Goal: Use online tool/utility: Utilize a website feature to perform a specific function

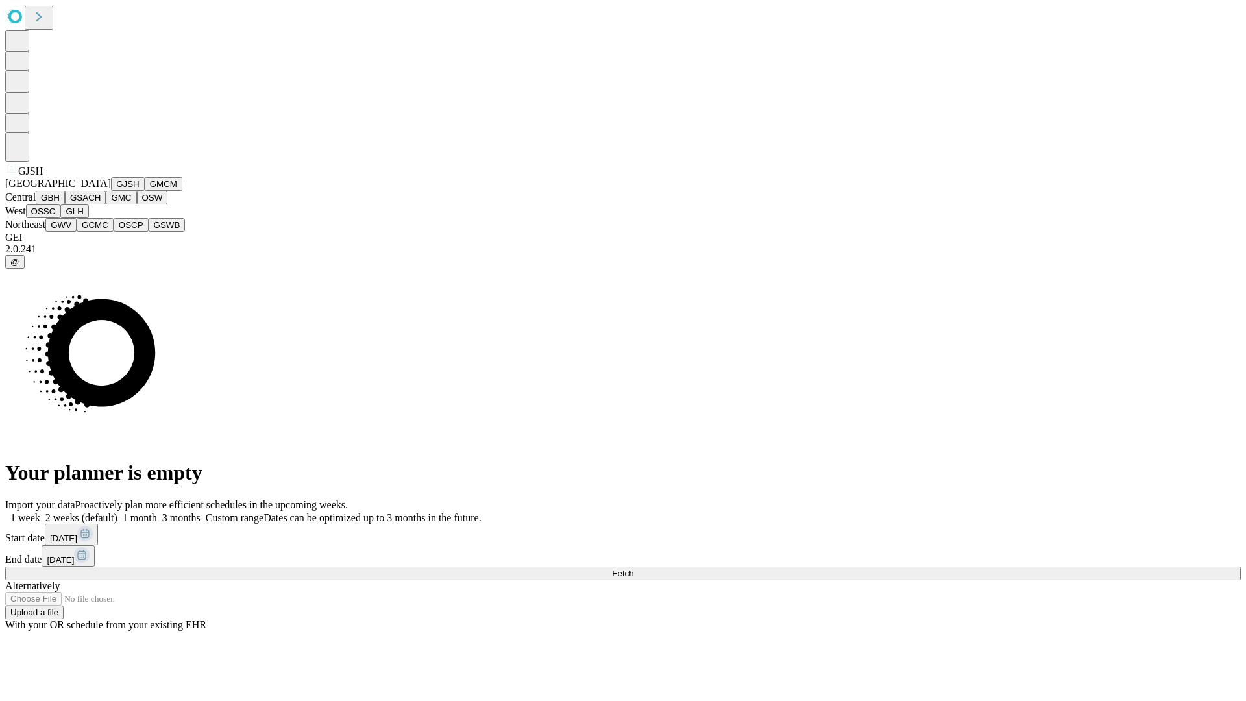
click at [111, 191] on button "GJSH" at bounding box center [128, 184] width 34 height 14
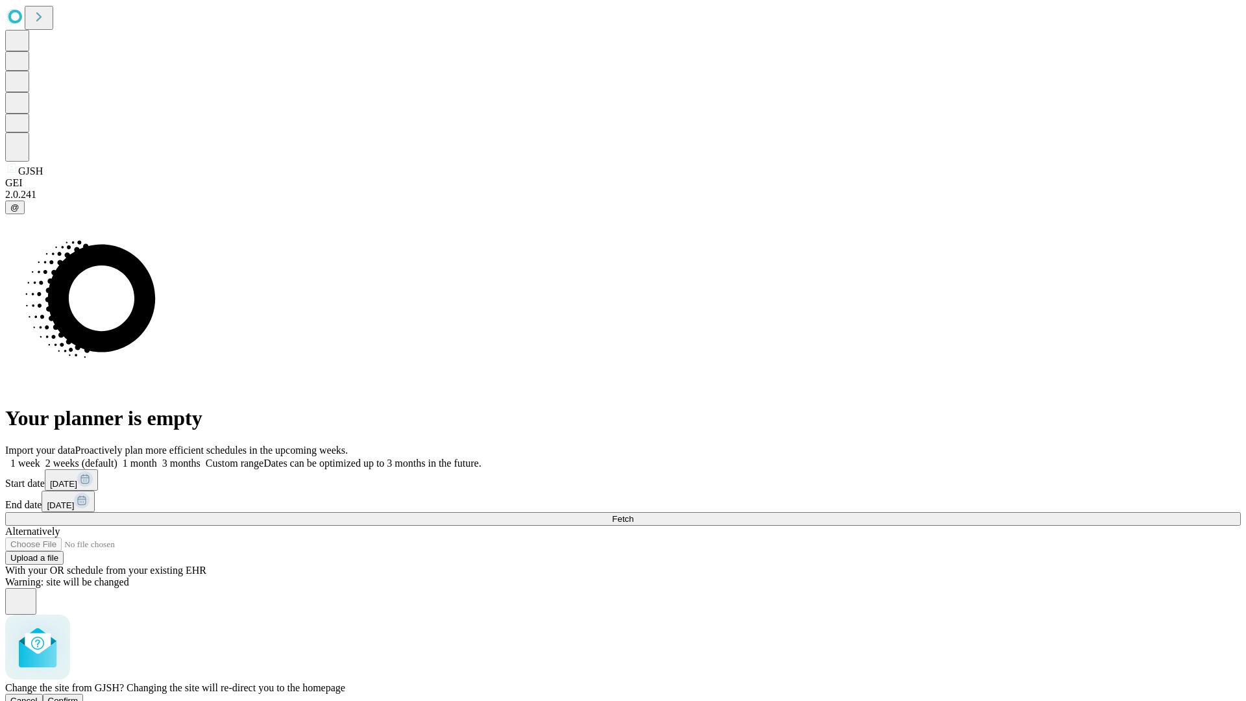
click at [79, 696] on span "Confirm" at bounding box center [63, 701] width 30 height 10
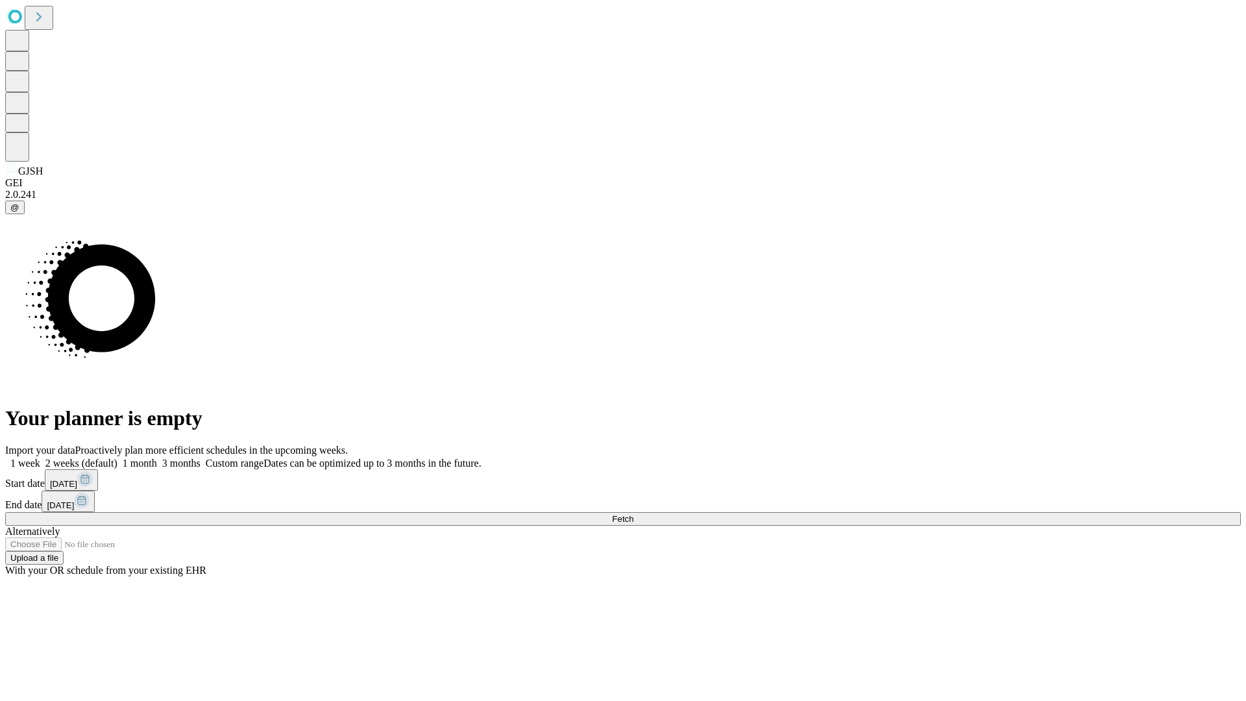
click at [40, 457] on label "1 week" at bounding box center [22, 462] width 35 height 11
click at [633, 514] on span "Fetch" at bounding box center [622, 519] width 21 height 10
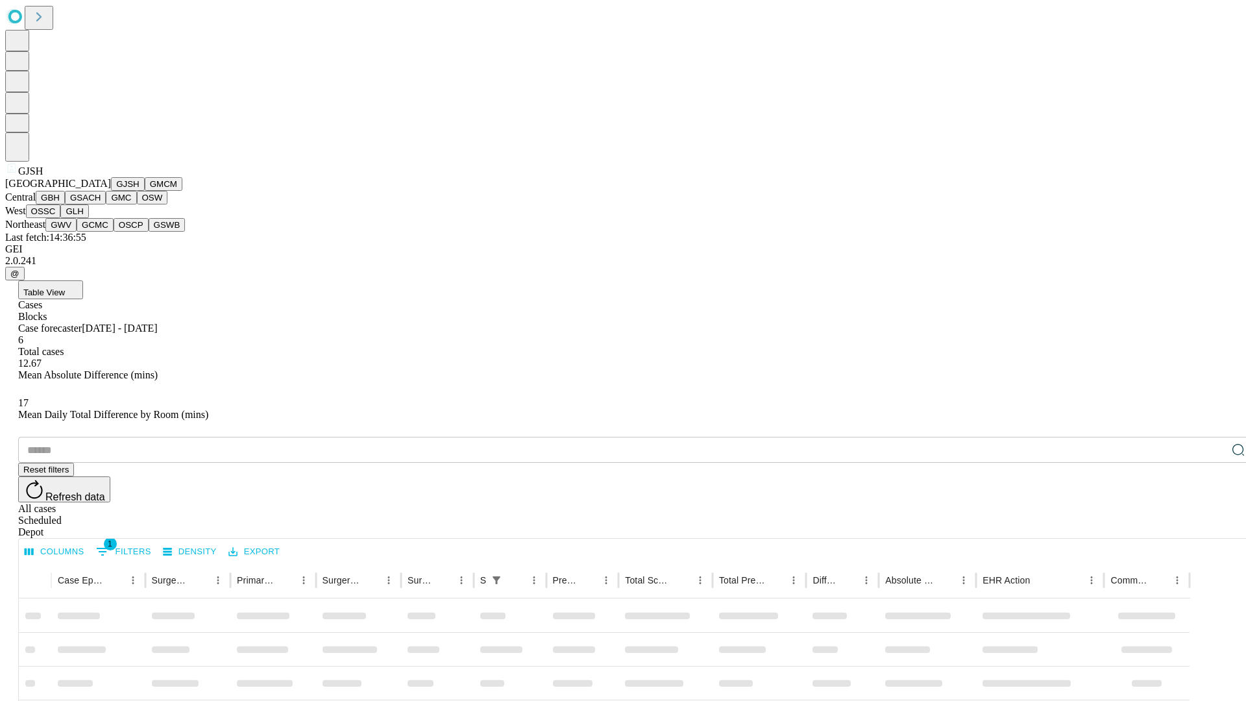
click at [145, 191] on button "GMCM" at bounding box center [164, 184] width 38 height 14
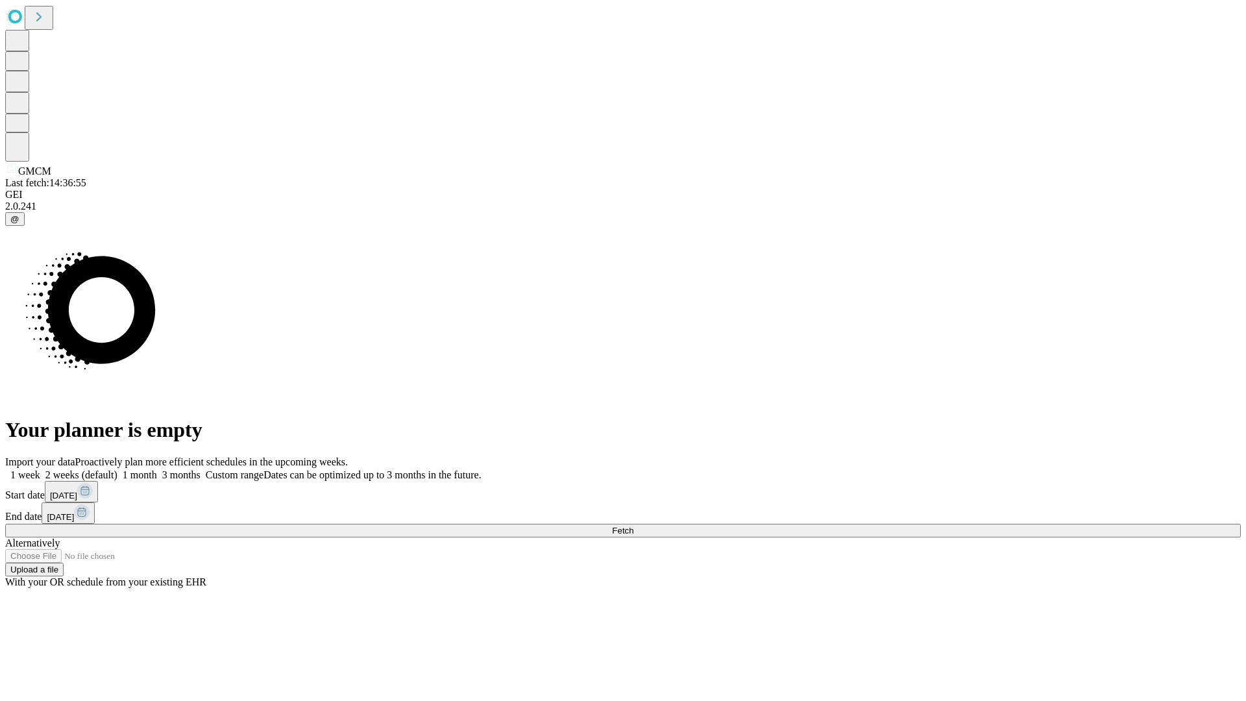
click at [40, 469] on label "1 week" at bounding box center [22, 474] width 35 height 11
click at [633, 526] on span "Fetch" at bounding box center [622, 531] width 21 height 10
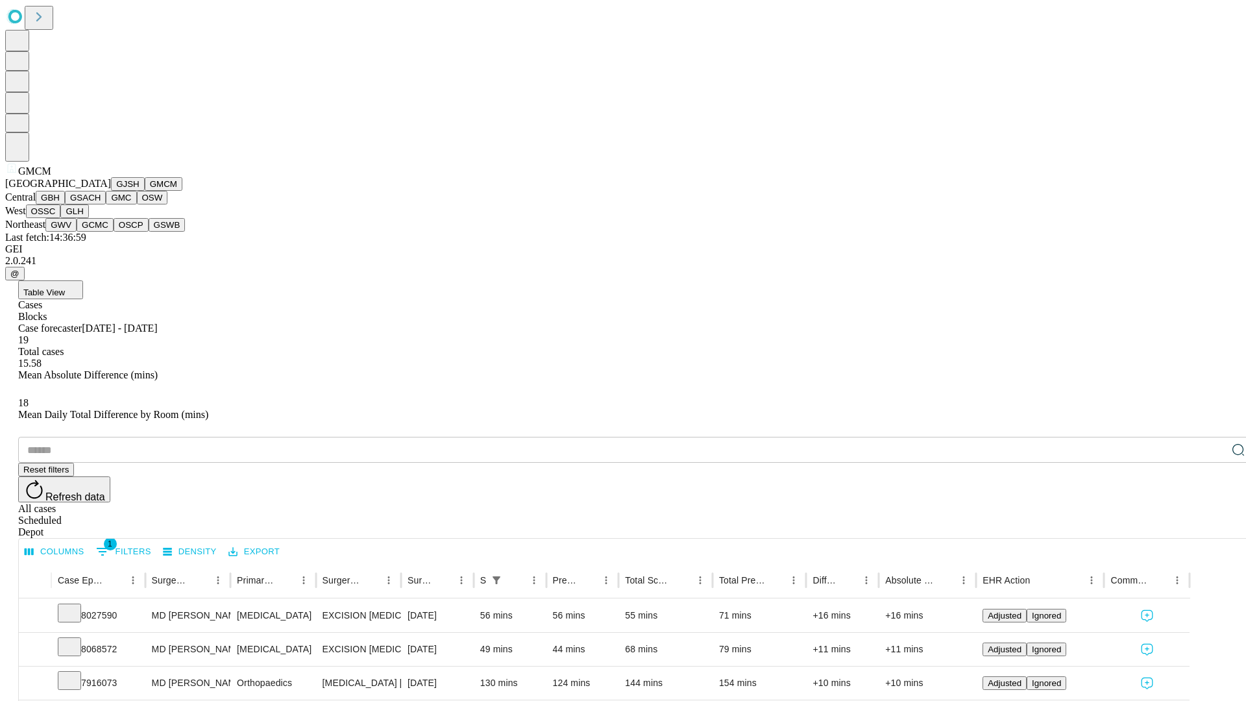
click at [65, 204] on button "GBH" at bounding box center [50, 198] width 29 height 14
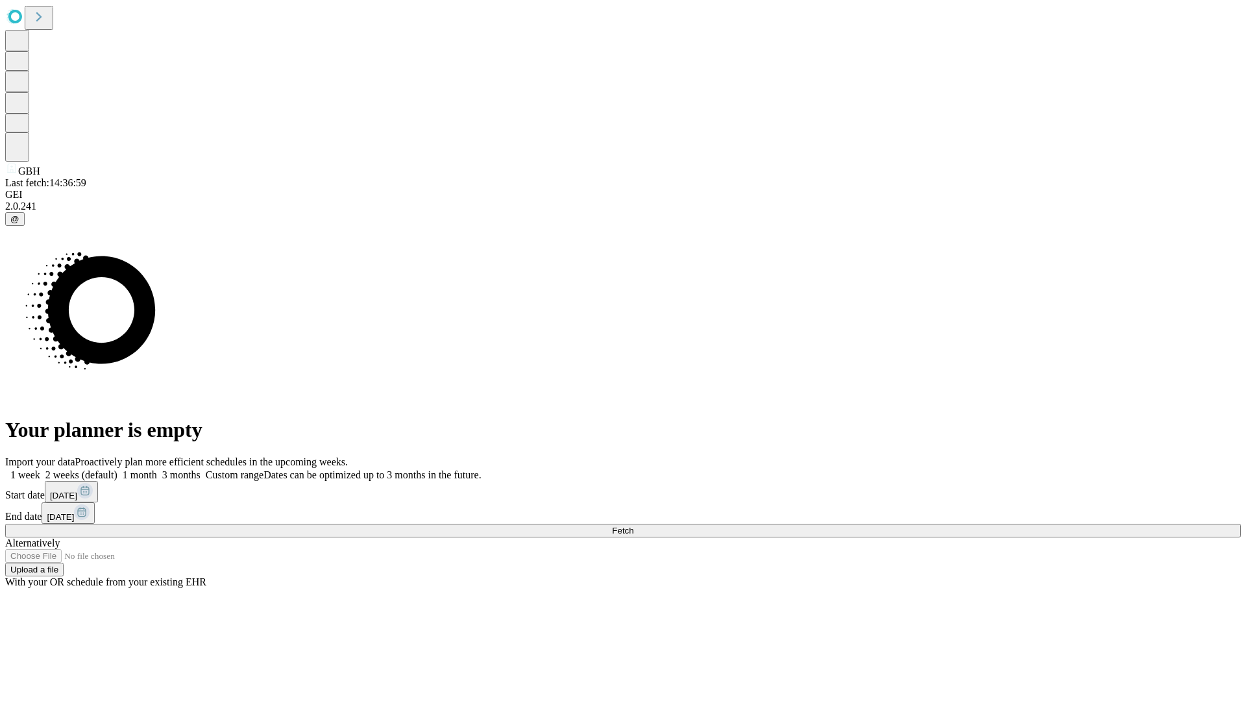
click at [40, 469] on label "1 week" at bounding box center [22, 474] width 35 height 11
click at [633, 526] on span "Fetch" at bounding box center [622, 531] width 21 height 10
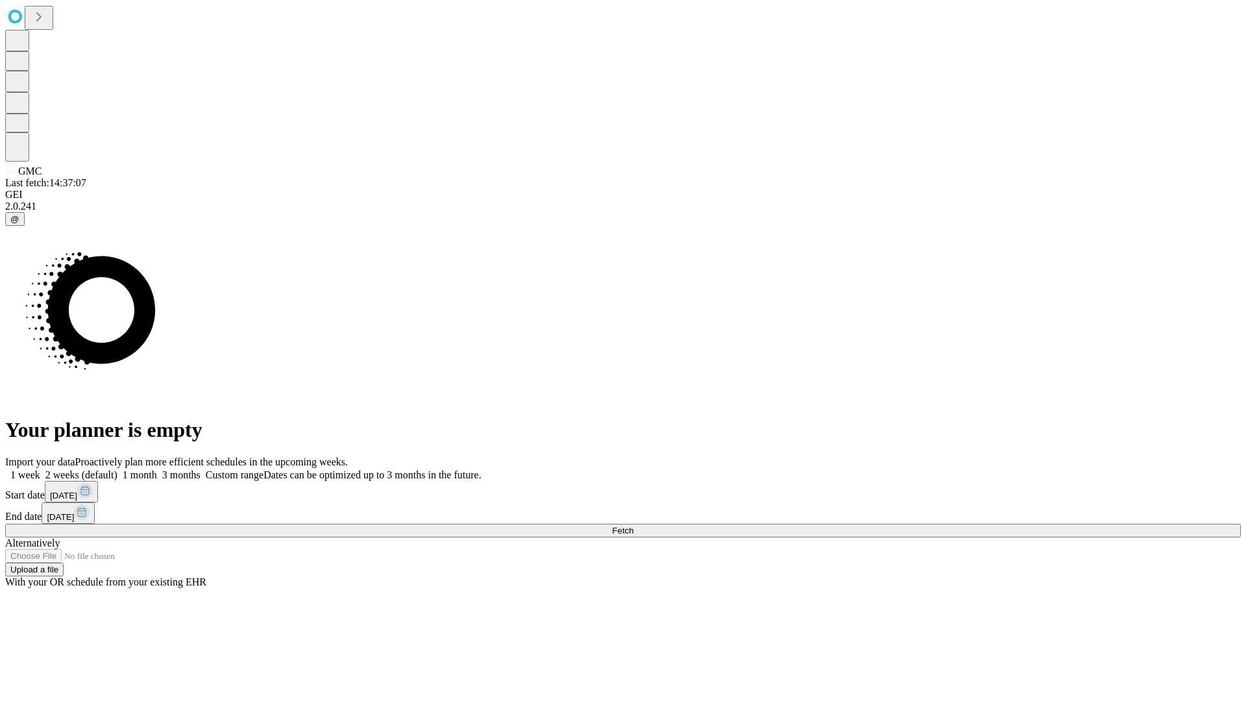
click at [40, 469] on label "1 week" at bounding box center [22, 474] width 35 height 11
click at [633, 526] on span "Fetch" at bounding box center [622, 531] width 21 height 10
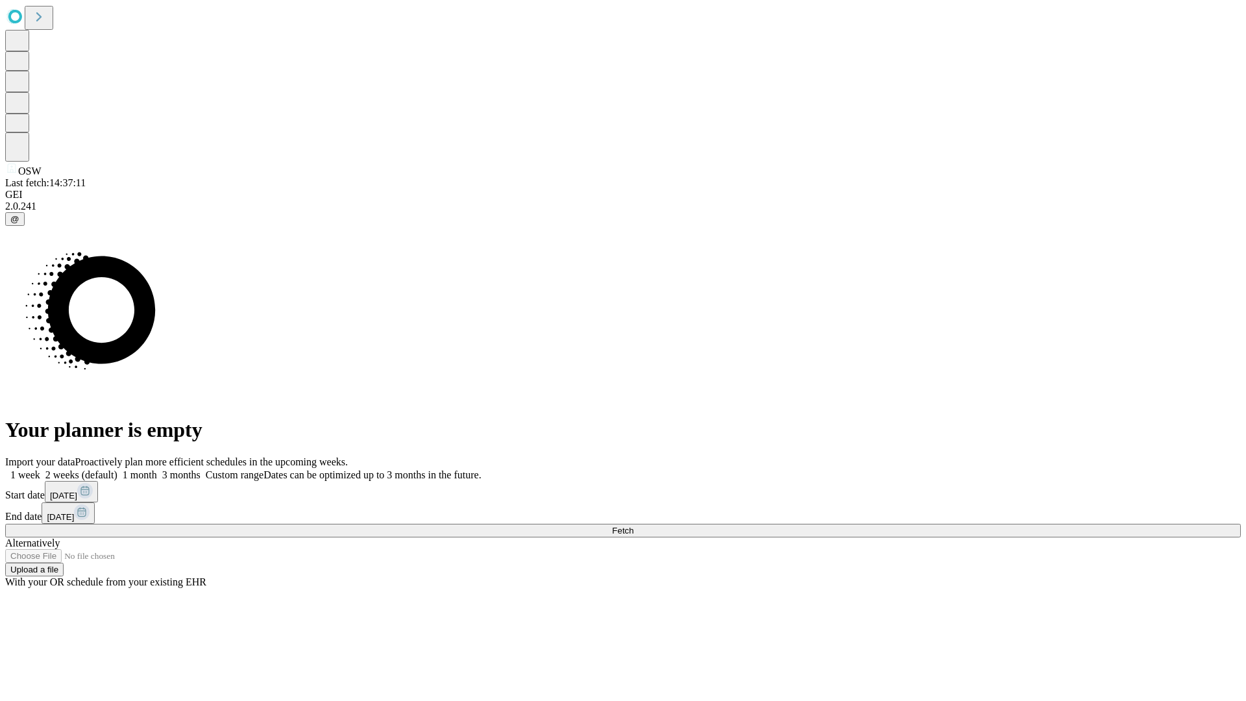
click at [633, 526] on span "Fetch" at bounding box center [622, 531] width 21 height 10
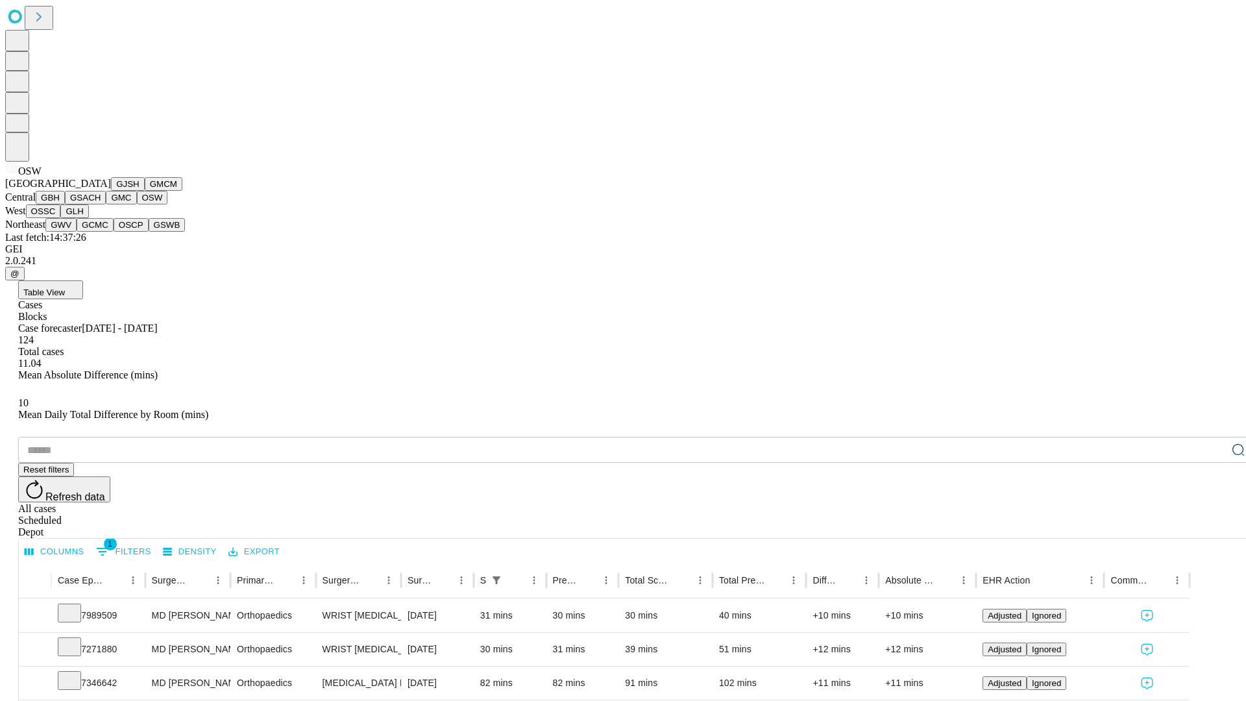
click at [61, 218] on button "OSSC" at bounding box center [43, 211] width 35 height 14
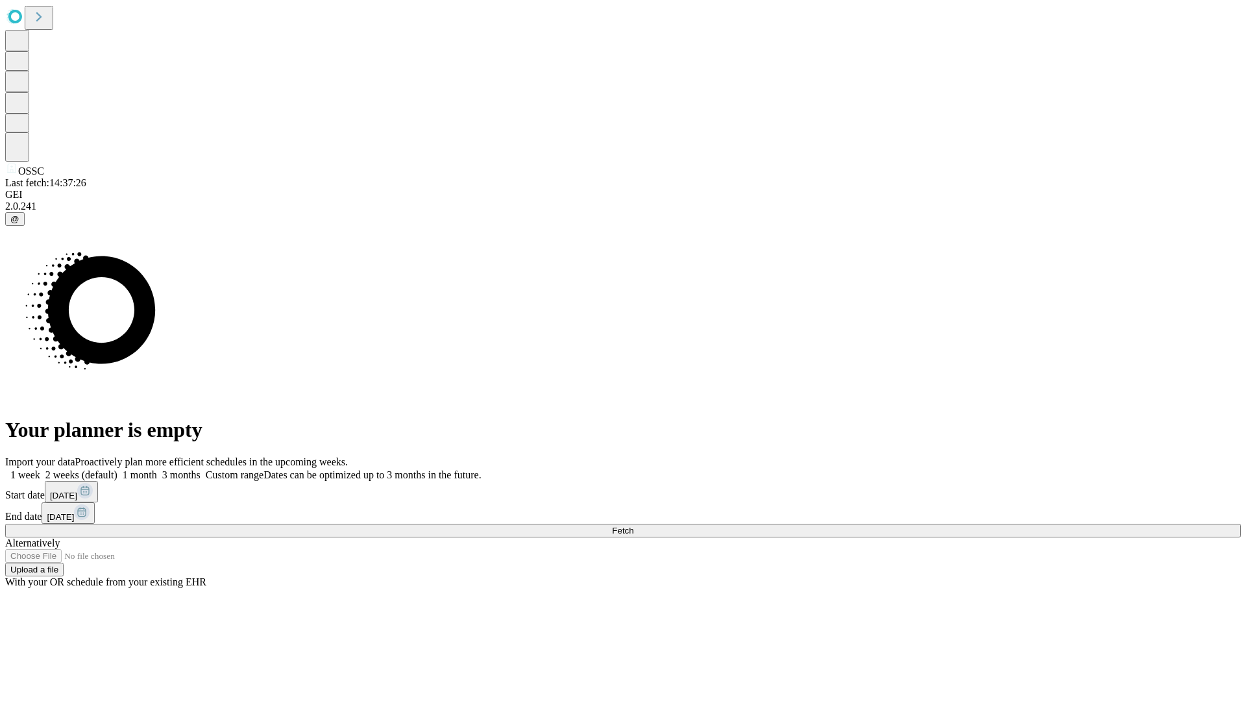
click at [40, 469] on label "1 week" at bounding box center [22, 474] width 35 height 11
click at [633, 526] on span "Fetch" at bounding box center [622, 531] width 21 height 10
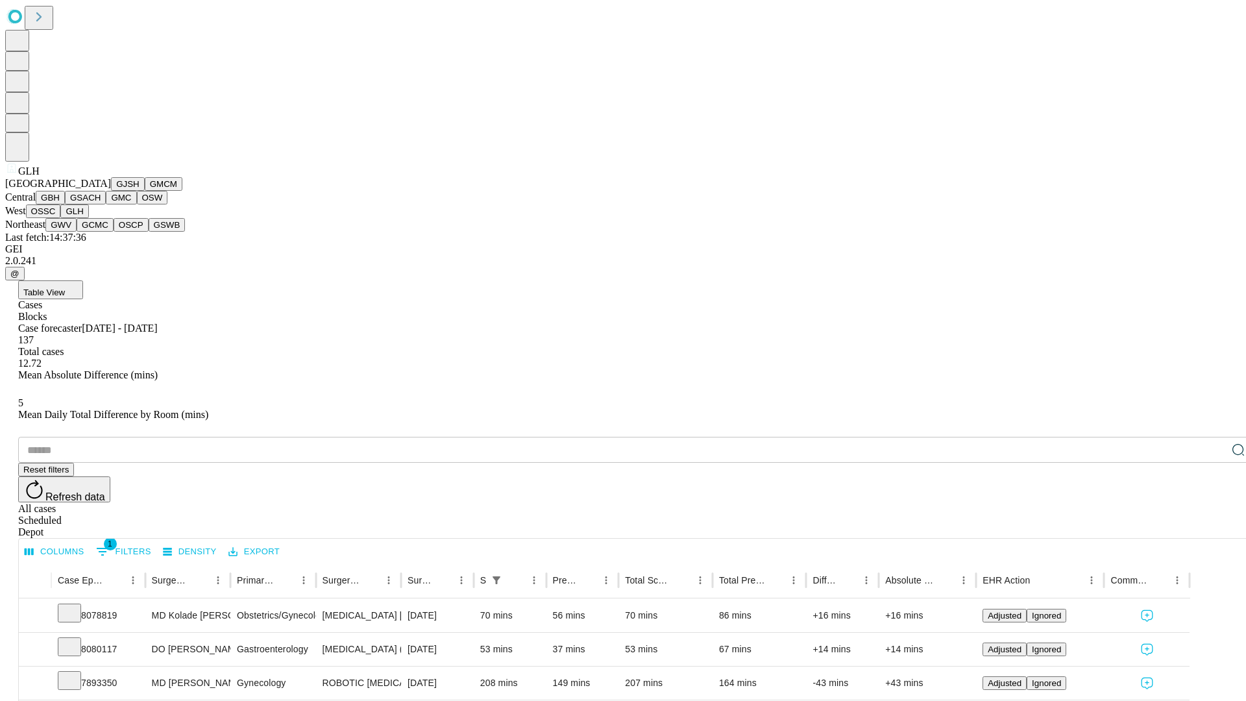
click at [77, 232] on button "GWV" at bounding box center [60, 225] width 31 height 14
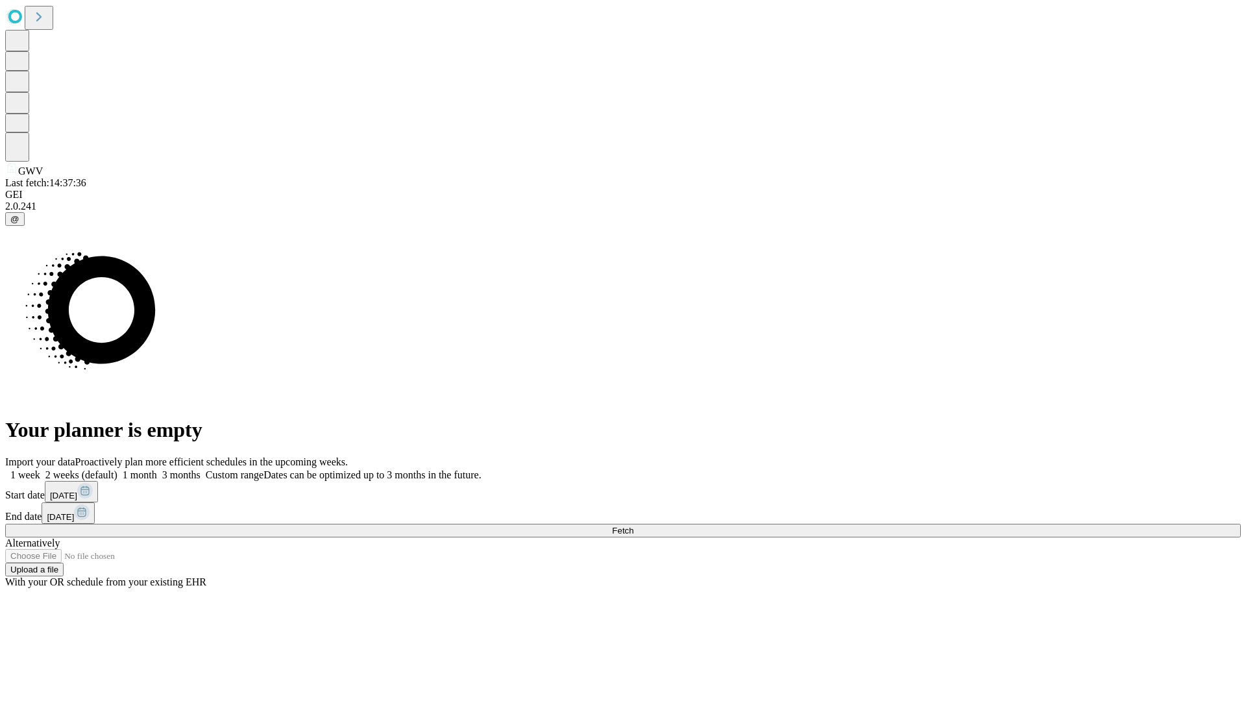
click at [40, 469] on label "1 week" at bounding box center [22, 474] width 35 height 11
click at [633, 526] on span "Fetch" at bounding box center [622, 531] width 21 height 10
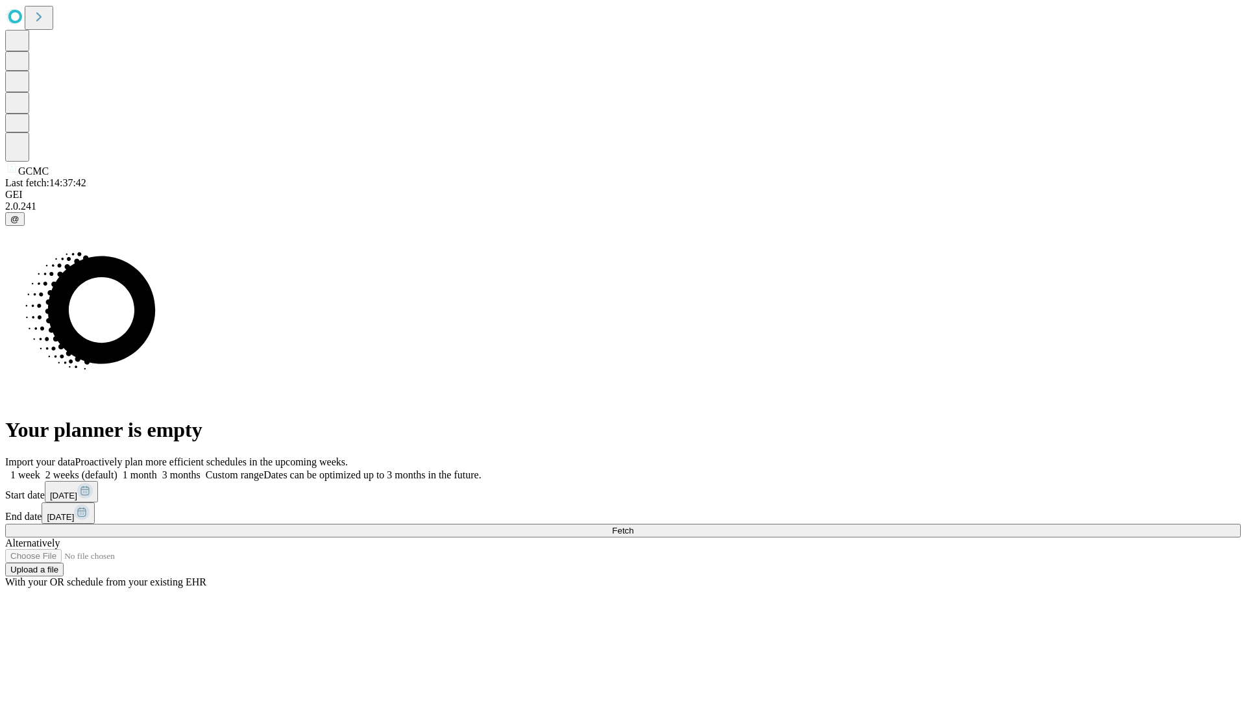
click at [40, 469] on label "1 week" at bounding box center [22, 474] width 35 height 11
click at [633, 526] on span "Fetch" at bounding box center [622, 531] width 21 height 10
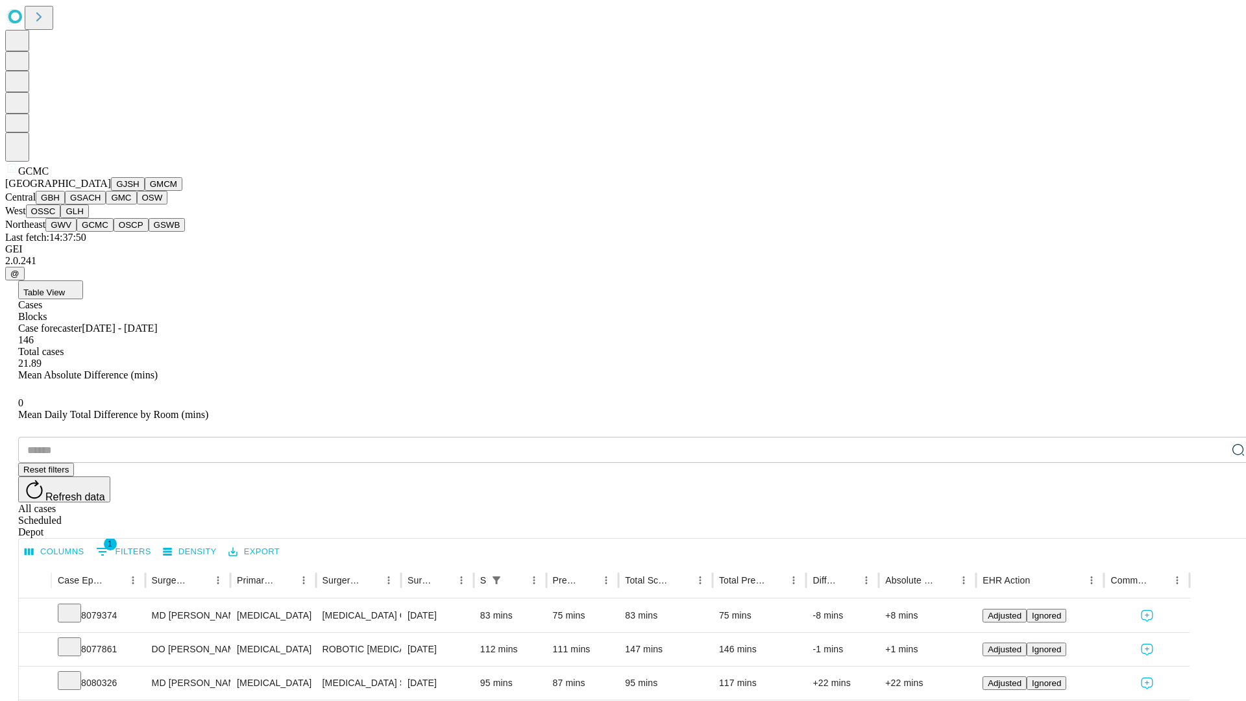
click at [114, 232] on button "OSCP" at bounding box center [131, 225] width 35 height 14
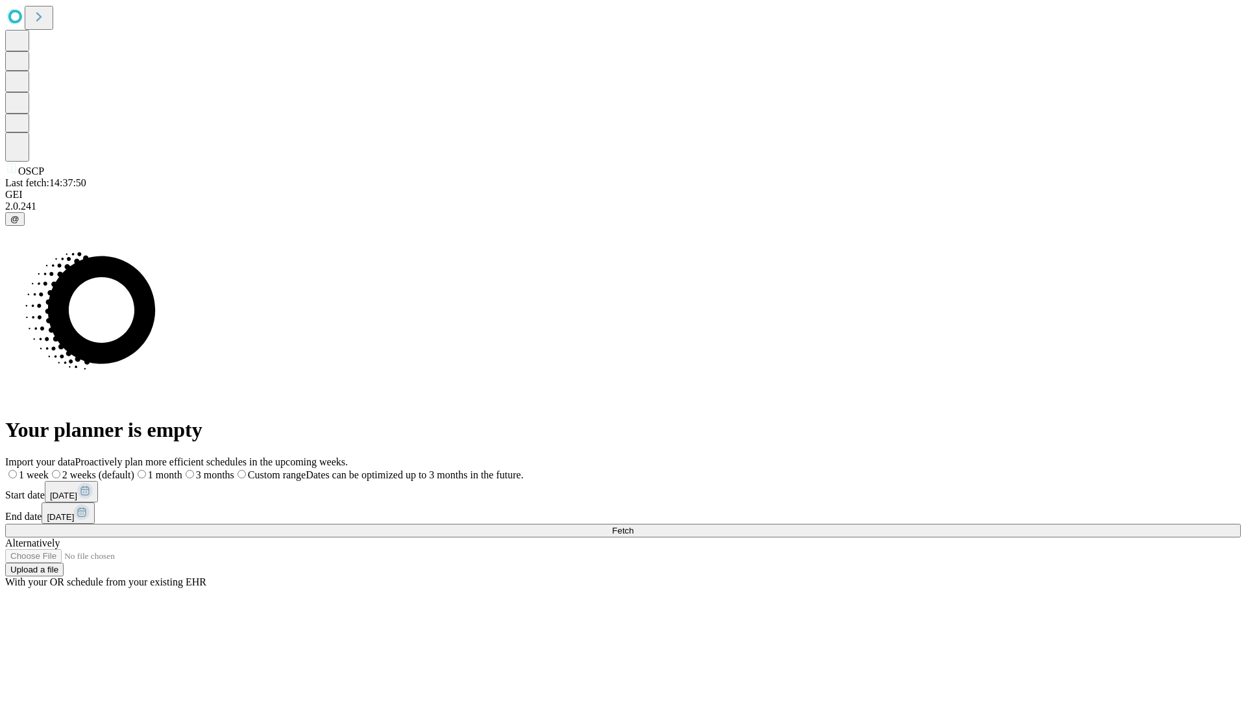
click at [49, 469] on label "1 week" at bounding box center [26, 474] width 43 height 11
click at [633, 526] on span "Fetch" at bounding box center [622, 531] width 21 height 10
